Goal: Task Accomplishment & Management: Manage account settings

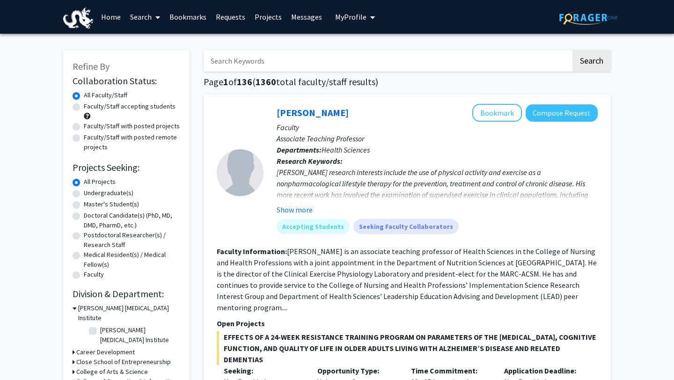
click at [367, 17] on span "My profile dropdown to access profile and logout" at bounding box center [371, 17] width 8 height 33
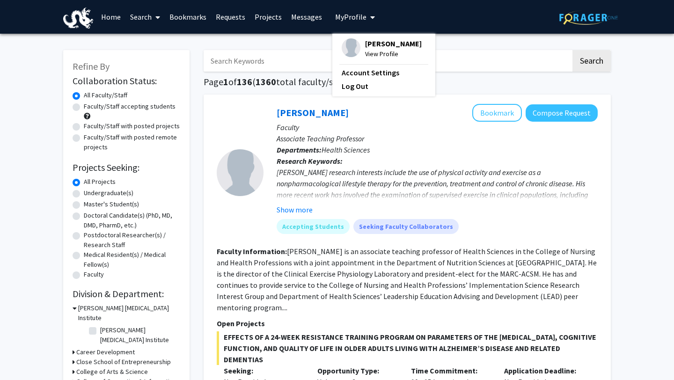
click at [368, 55] on span "View Profile" at bounding box center [393, 54] width 57 height 10
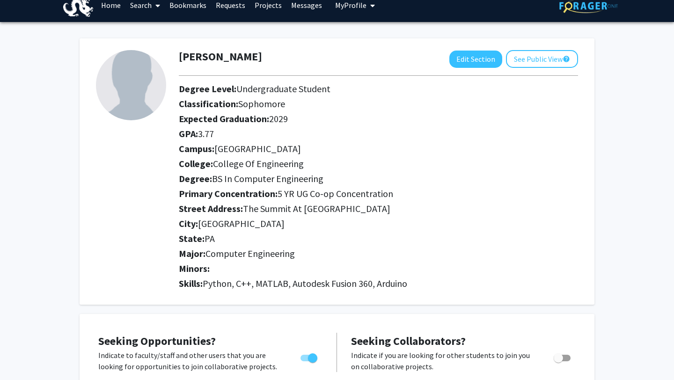
scroll to position [8, 0]
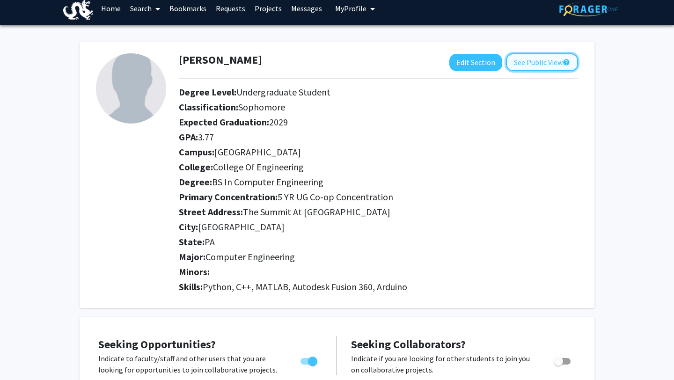
click at [518, 68] on button "See Public View help" at bounding box center [542, 62] width 72 height 18
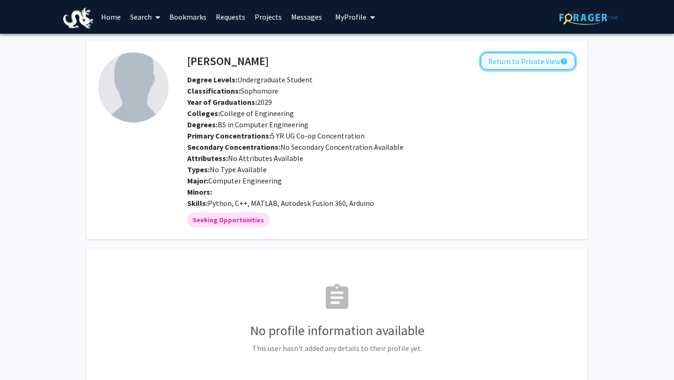
click at [511, 67] on button "Return to Private View help" at bounding box center [528, 61] width 96 height 18
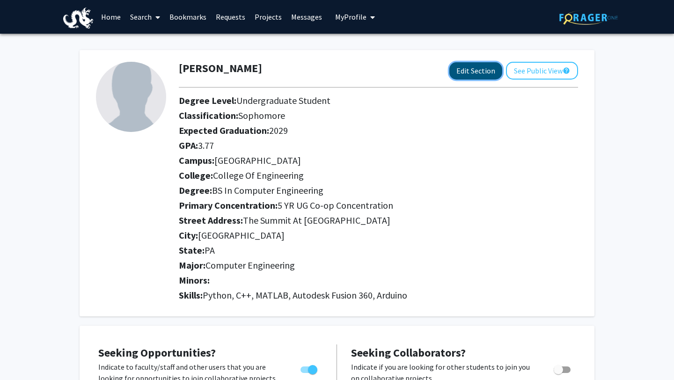
click at [470, 71] on button "Edit Section" at bounding box center [476, 70] width 53 height 17
select select "sophomore"
select select
select select "[GEOGRAPHIC_DATA]"
select select "College of Engineering"
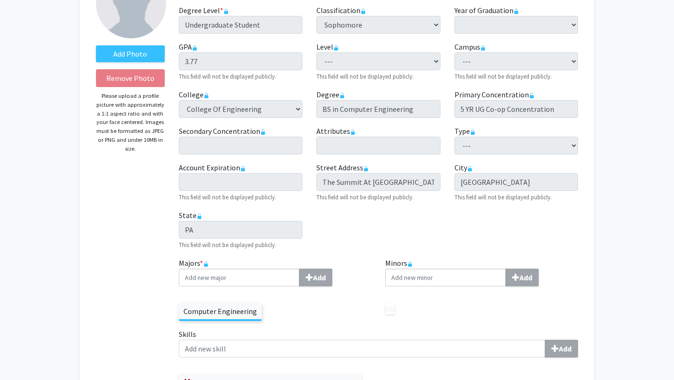
scroll to position [128, 0]
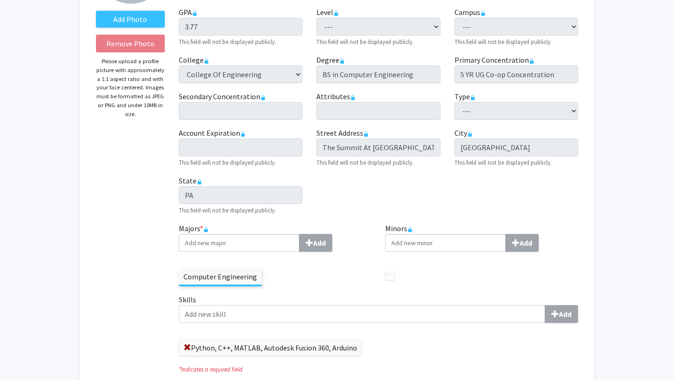
click at [206, 229] on rect at bounding box center [206, 230] width 4 height 3
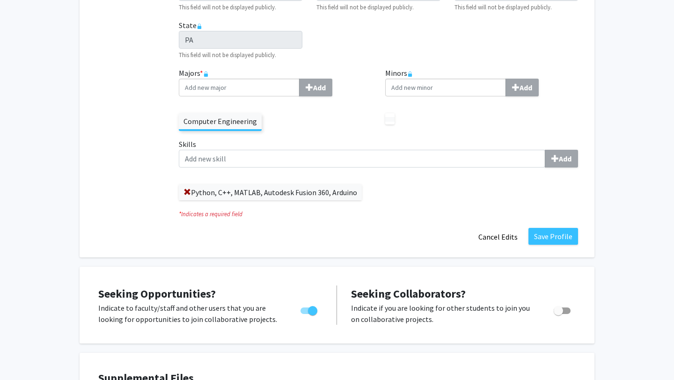
scroll to position [0, 0]
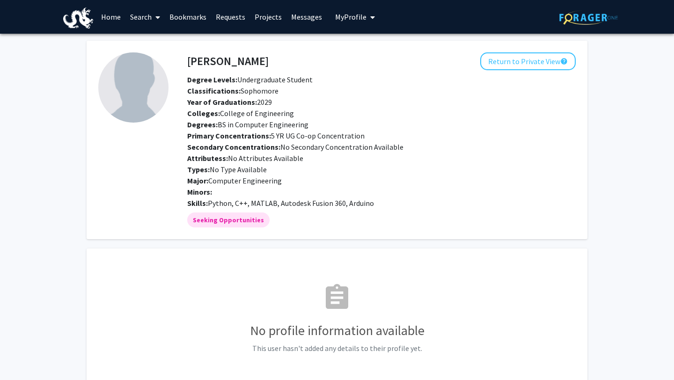
scroll to position [8, 0]
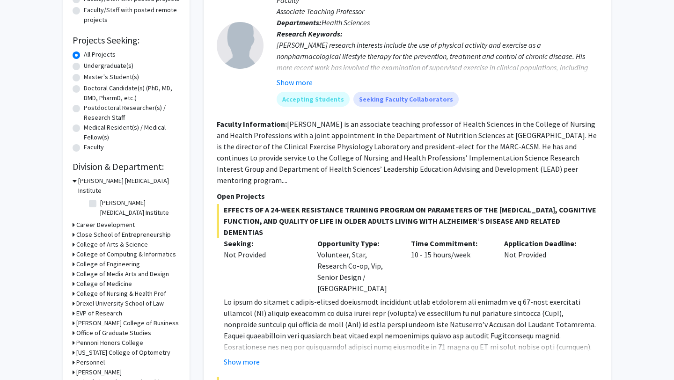
scroll to position [137, 0]
